Goal: Information Seeking & Learning: Stay updated

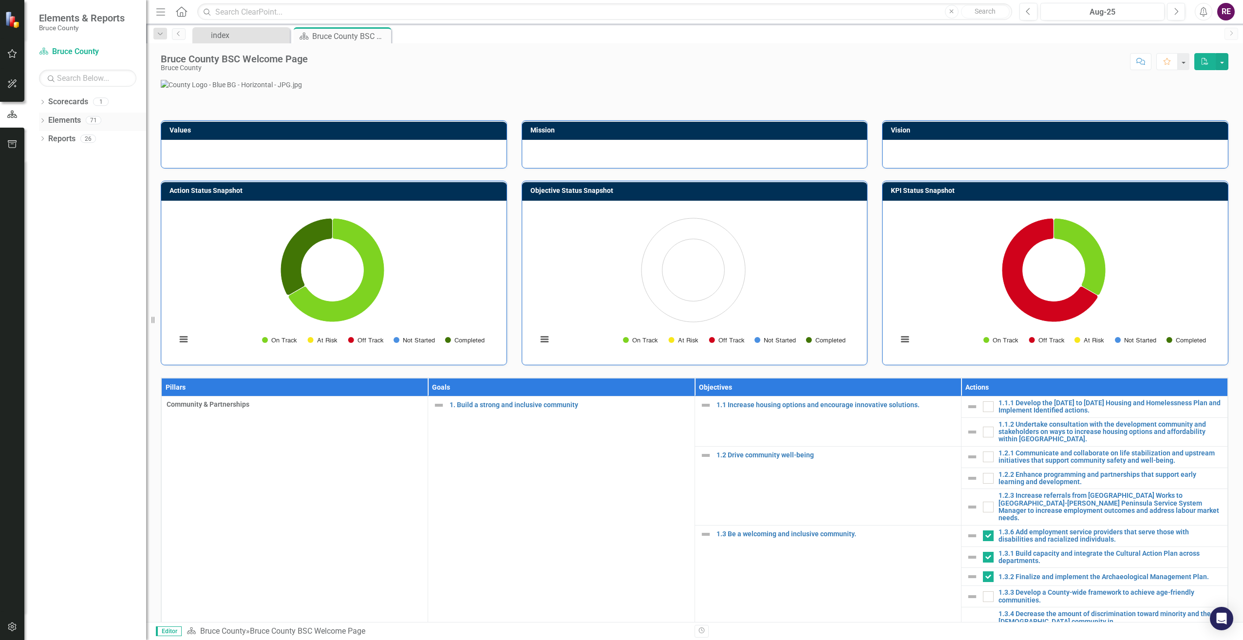
click at [54, 119] on link "Elements" at bounding box center [64, 120] width 33 height 11
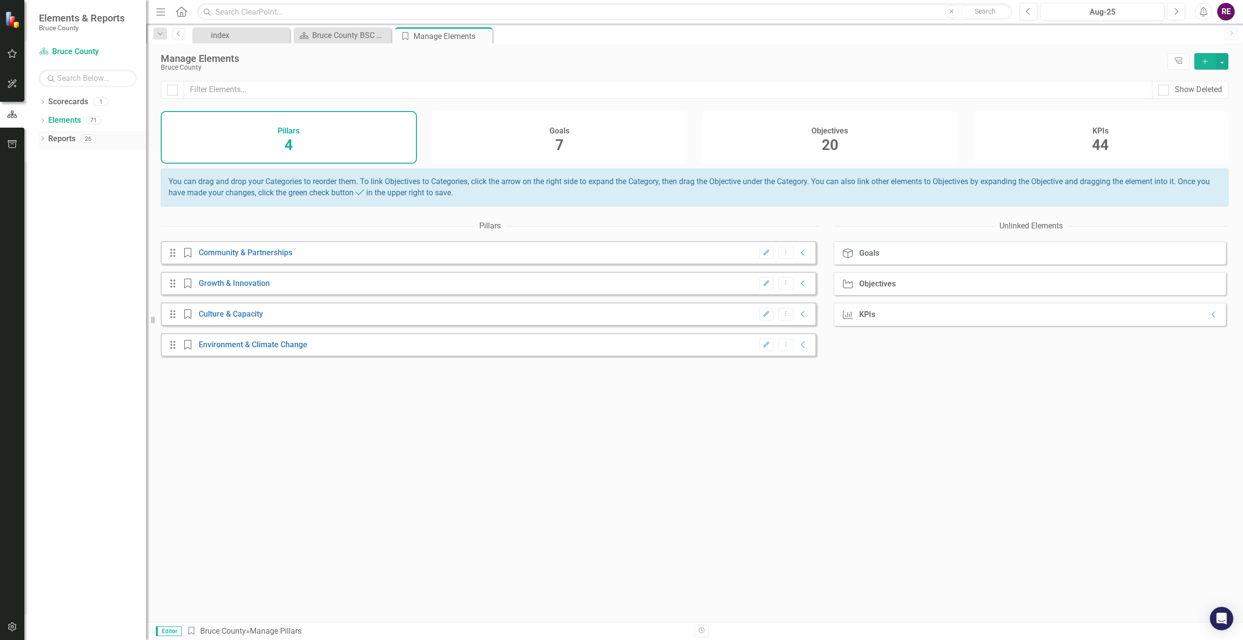
click at [57, 139] on link "Reports" at bounding box center [61, 138] width 27 height 11
click at [44, 136] on div "Dropdown" at bounding box center [42, 140] width 7 height 8
click at [43, 137] on icon "Dropdown" at bounding box center [40, 138] width 5 height 7
click at [59, 101] on link "Scorecards" at bounding box center [68, 101] width 40 height 11
click at [43, 104] on icon "Dropdown" at bounding box center [42, 102] width 7 height 5
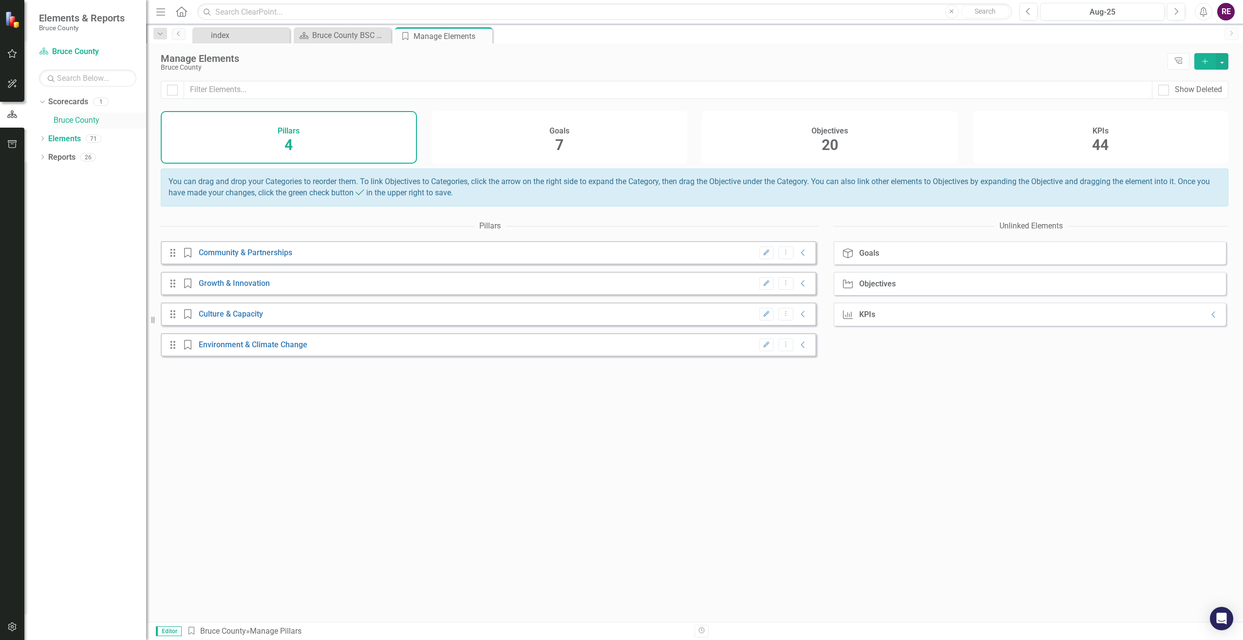
click at [64, 117] on link "Bruce County" at bounding box center [100, 120] width 93 height 11
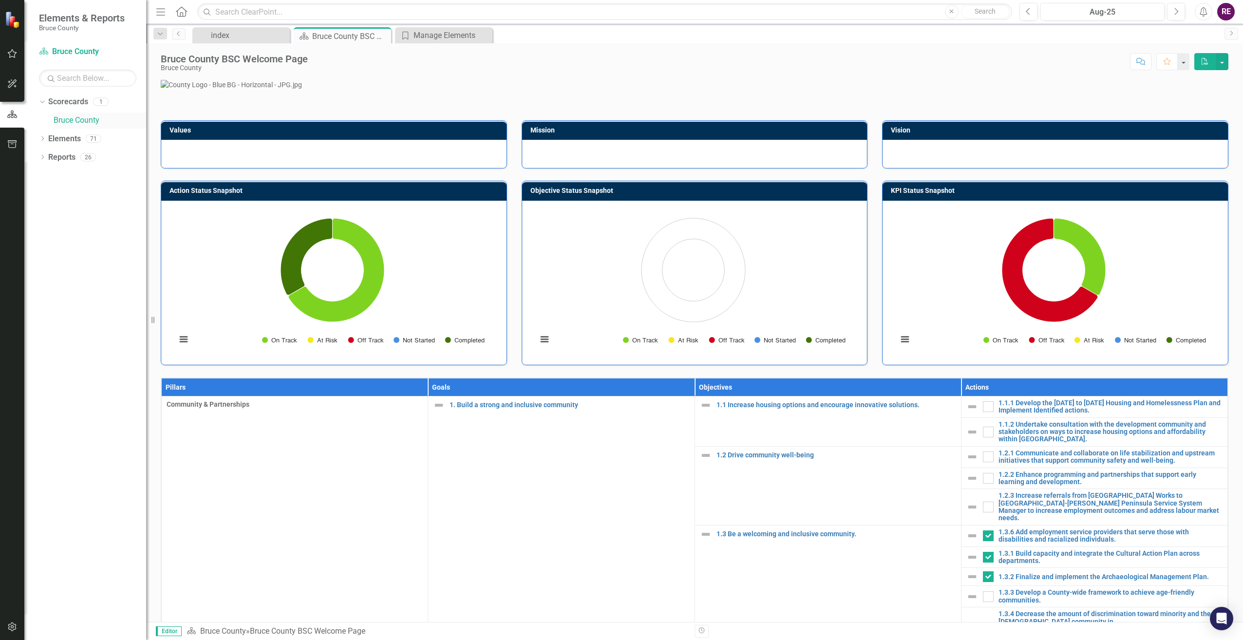
click at [64, 117] on link "Bruce County" at bounding box center [100, 120] width 93 height 11
click at [83, 52] on link "Scorecard Bruce County" at bounding box center [87, 51] width 97 height 11
click at [16, 52] on icon "button" at bounding box center [12, 54] width 10 height 8
click at [72, 121] on link "My Favorites" at bounding box center [87, 125] width 97 height 11
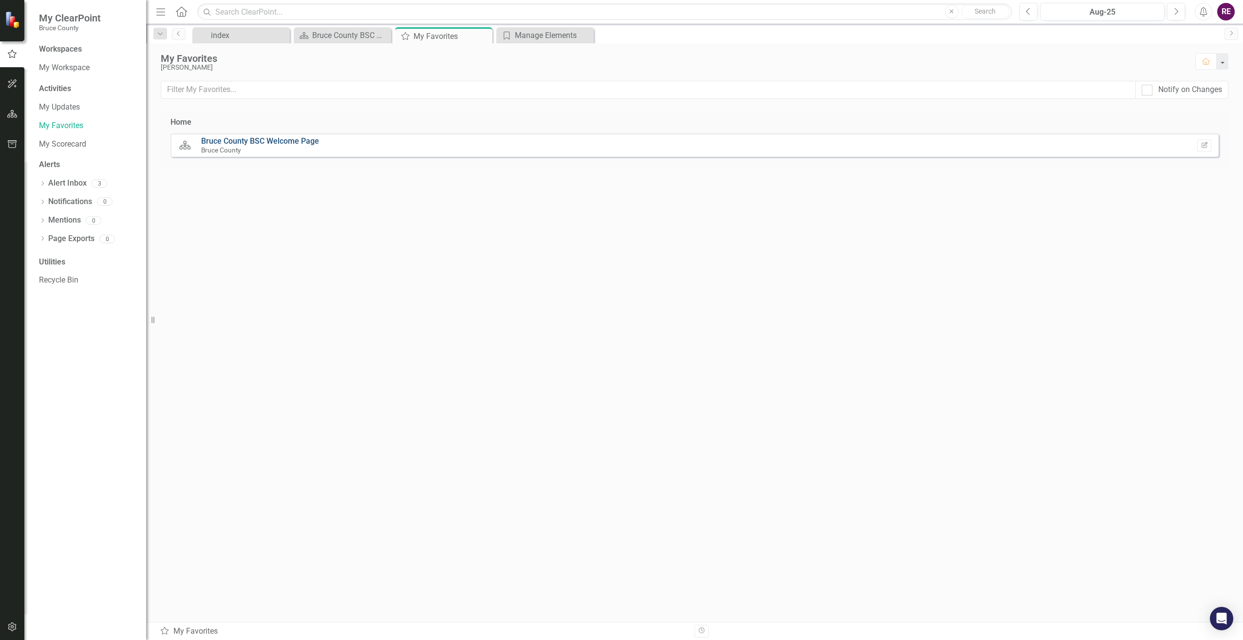
click at [276, 141] on link "Bruce County BSC Welcome Page" at bounding box center [260, 140] width 118 height 9
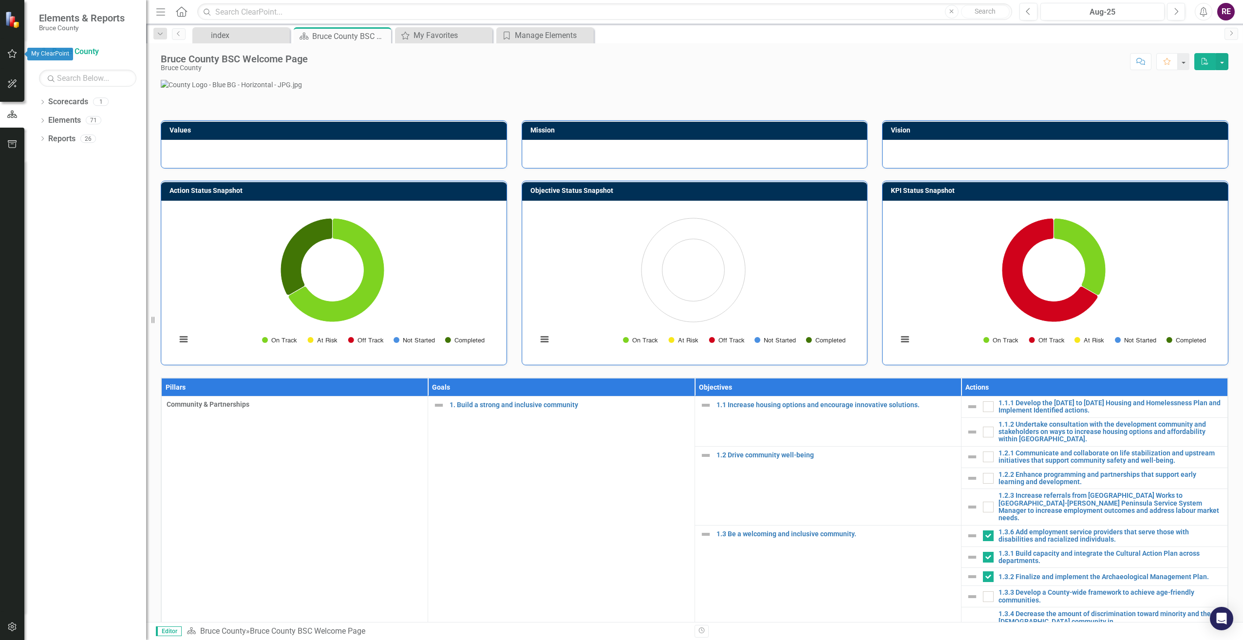
click at [18, 55] on button "button" at bounding box center [12, 54] width 22 height 20
click at [62, 105] on link "My Updates" at bounding box center [87, 107] width 97 height 11
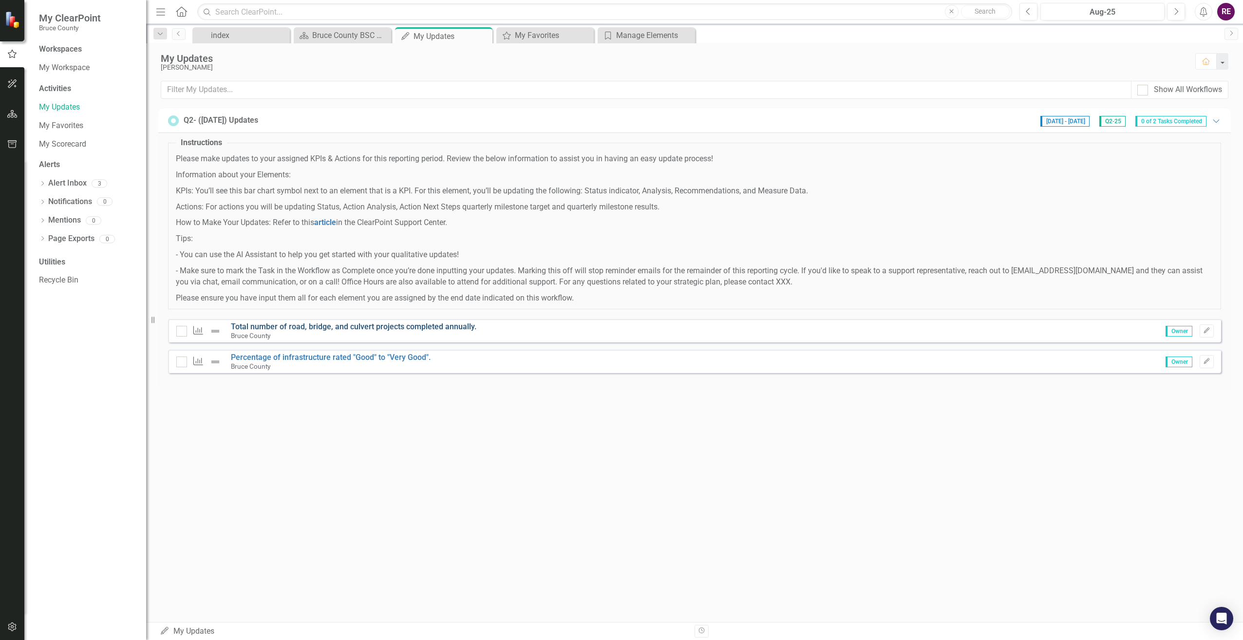
click at [273, 327] on link "Total number of road, bridge, and culvert projects completed annually." at bounding box center [353, 326] width 245 height 9
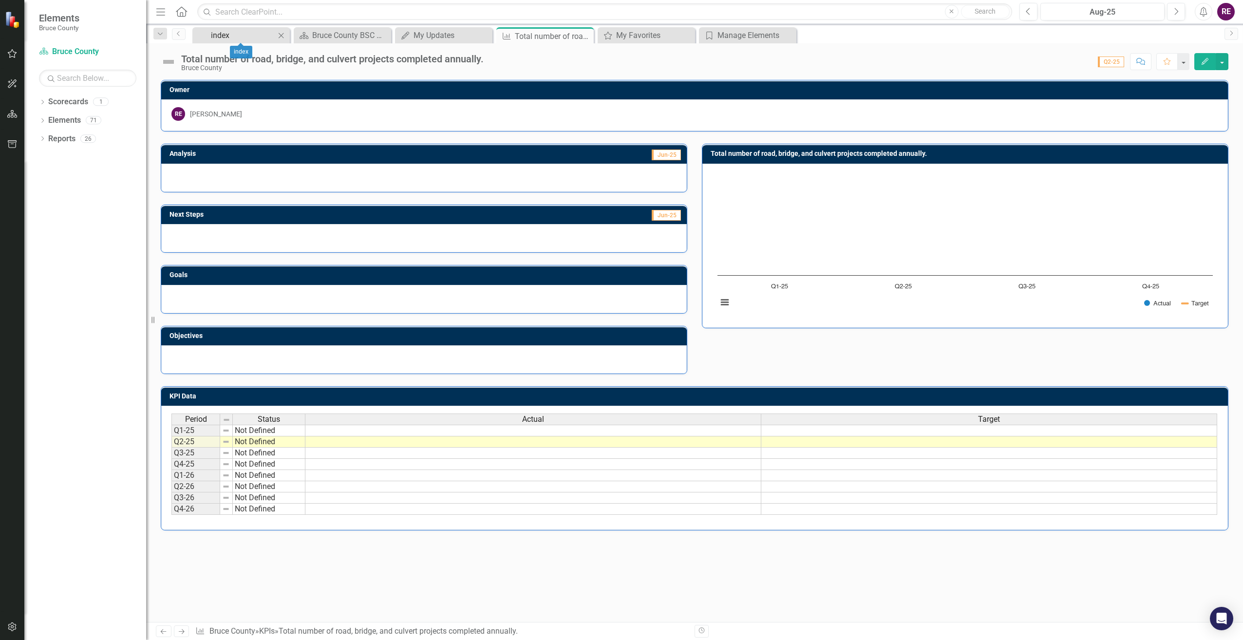
click at [252, 34] on div "index" at bounding box center [243, 35] width 64 height 12
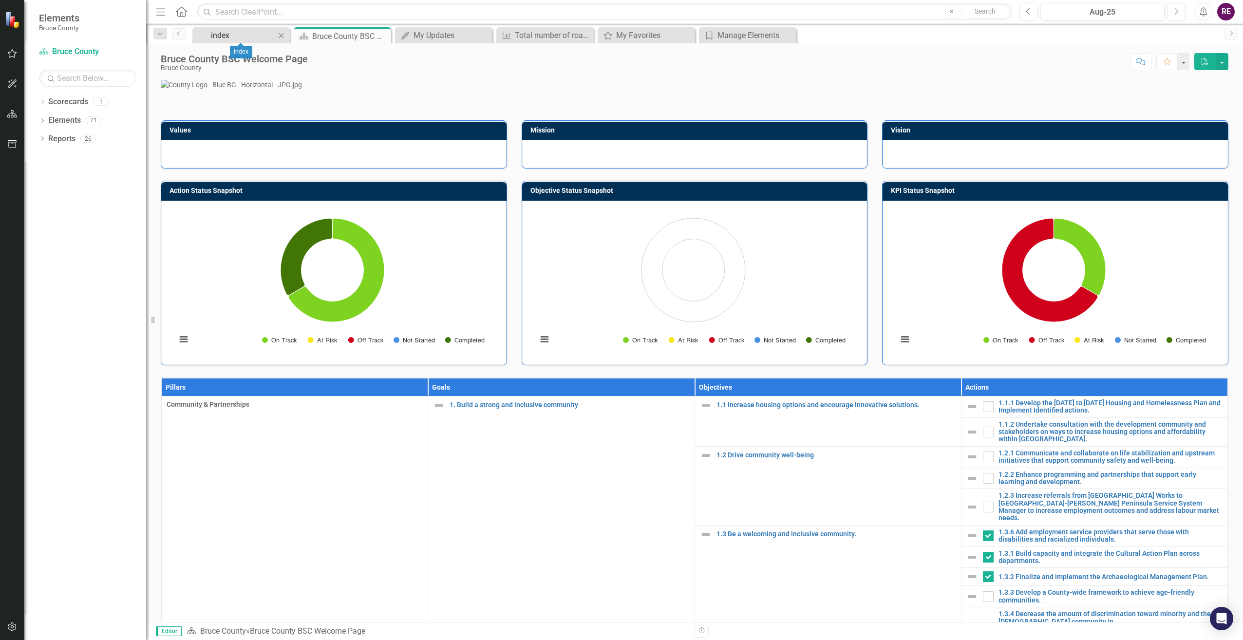
click at [252, 35] on div "index" at bounding box center [243, 35] width 64 height 12
click at [438, 34] on div "My Updates" at bounding box center [445, 35] width 64 height 12
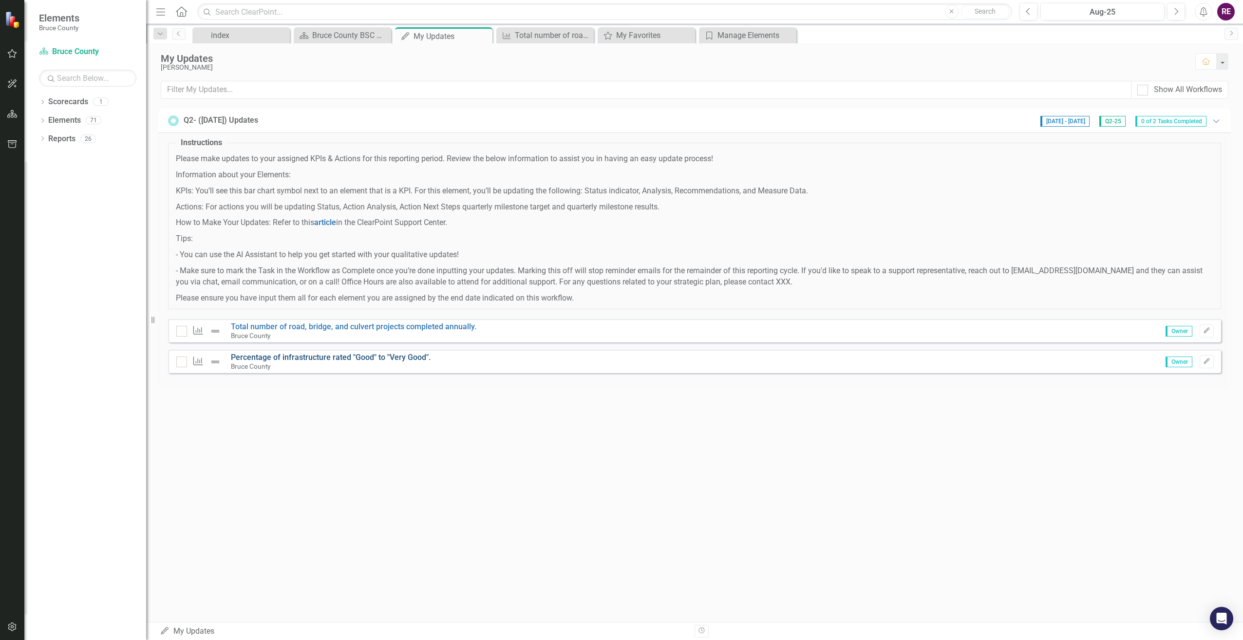
click at [281, 355] on link "Percentage of infrastructure rated "Good" to "Very Good"." at bounding box center [331, 357] width 200 height 9
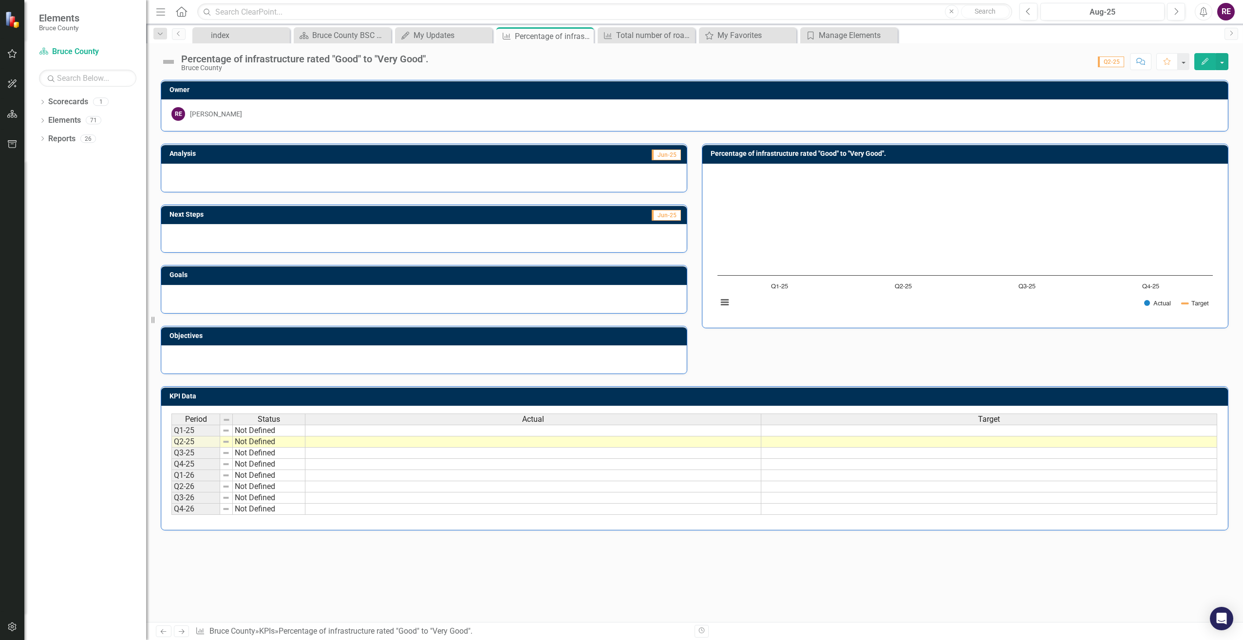
click at [329, 433] on td at bounding box center [533, 431] width 456 height 12
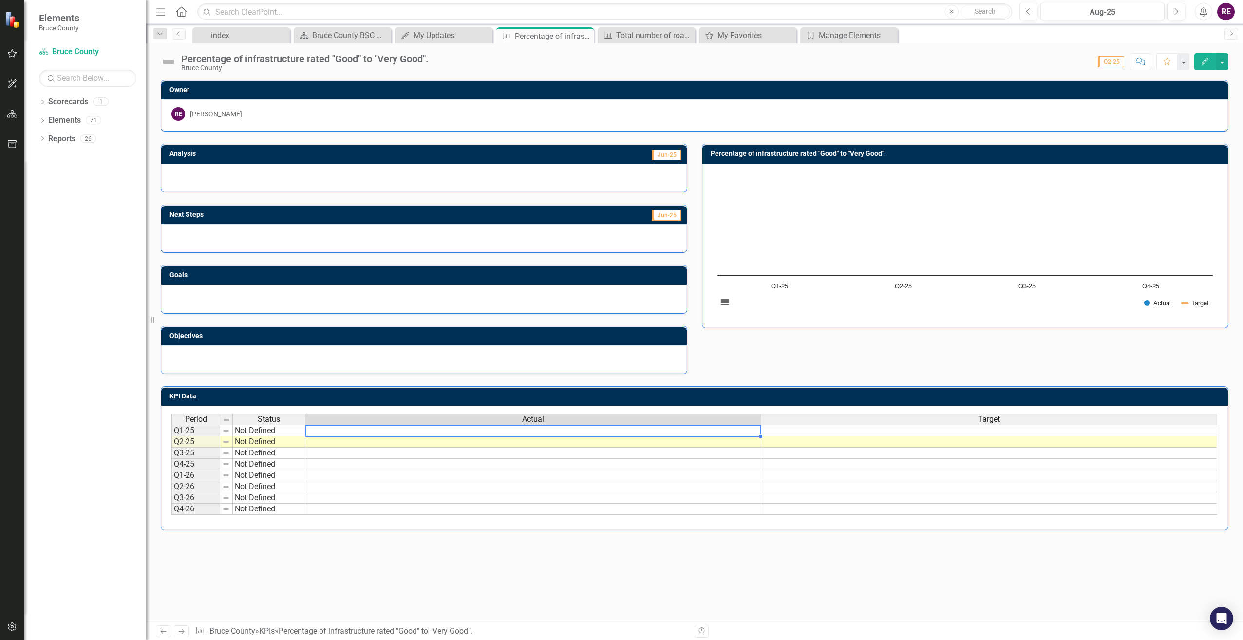
click at [331, 432] on td at bounding box center [533, 431] width 456 height 12
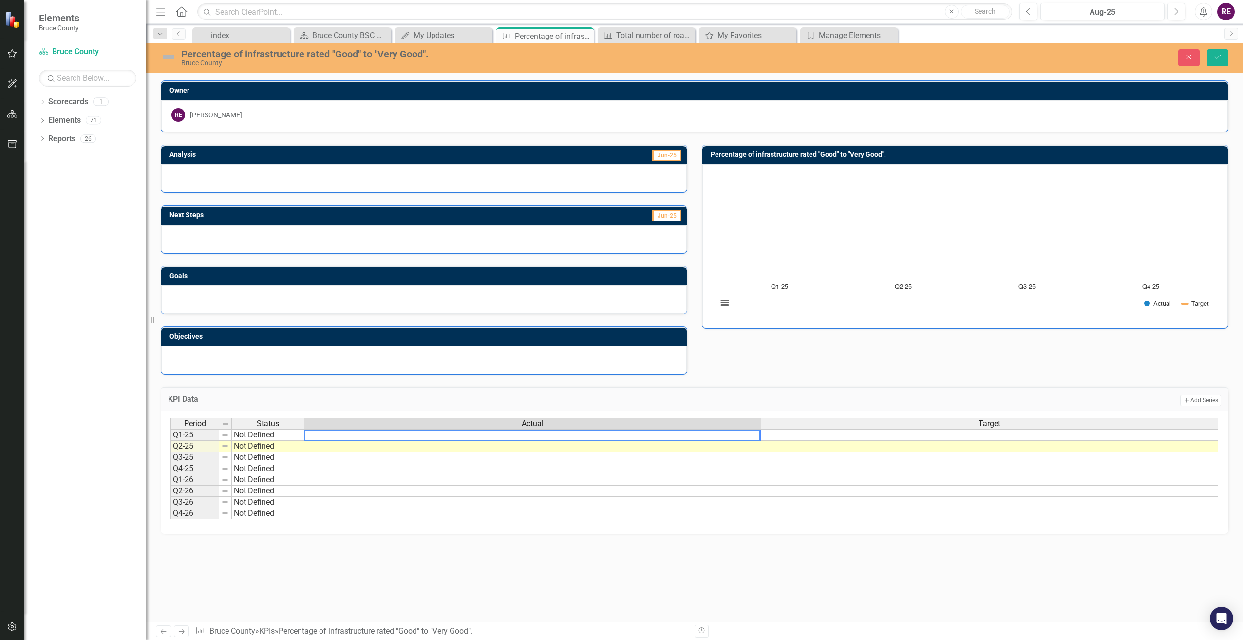
click at [315, 550] on div "Owner RE [PERSON_NAME] Analysis Jun-25 Next Steps Jun-25 Goals Objectives Perce…" at bounding box center [694, 351] width 1097 height 542
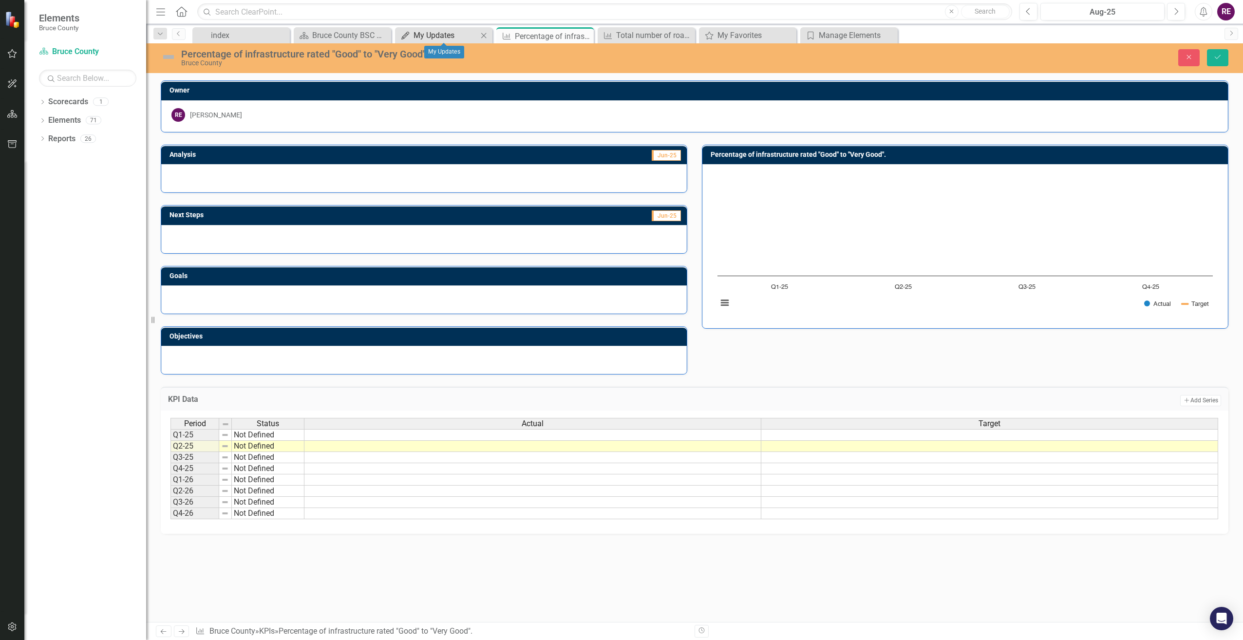
click at [459, 31] on div "My Updates" at bounding box center [445, 35] width 64 height 12
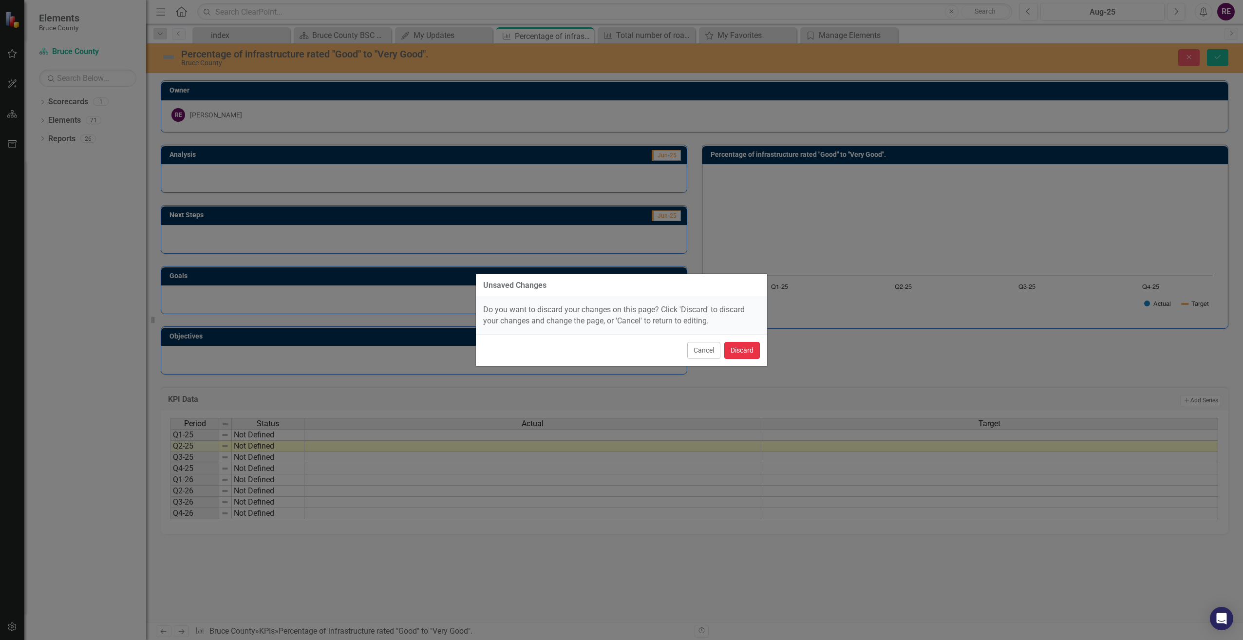
click at [750, 344] on button "Discard" at bounding box center [742, 350] width 36 height 17
